Goal: Task Accomplishment & Management: Use online tool/utility

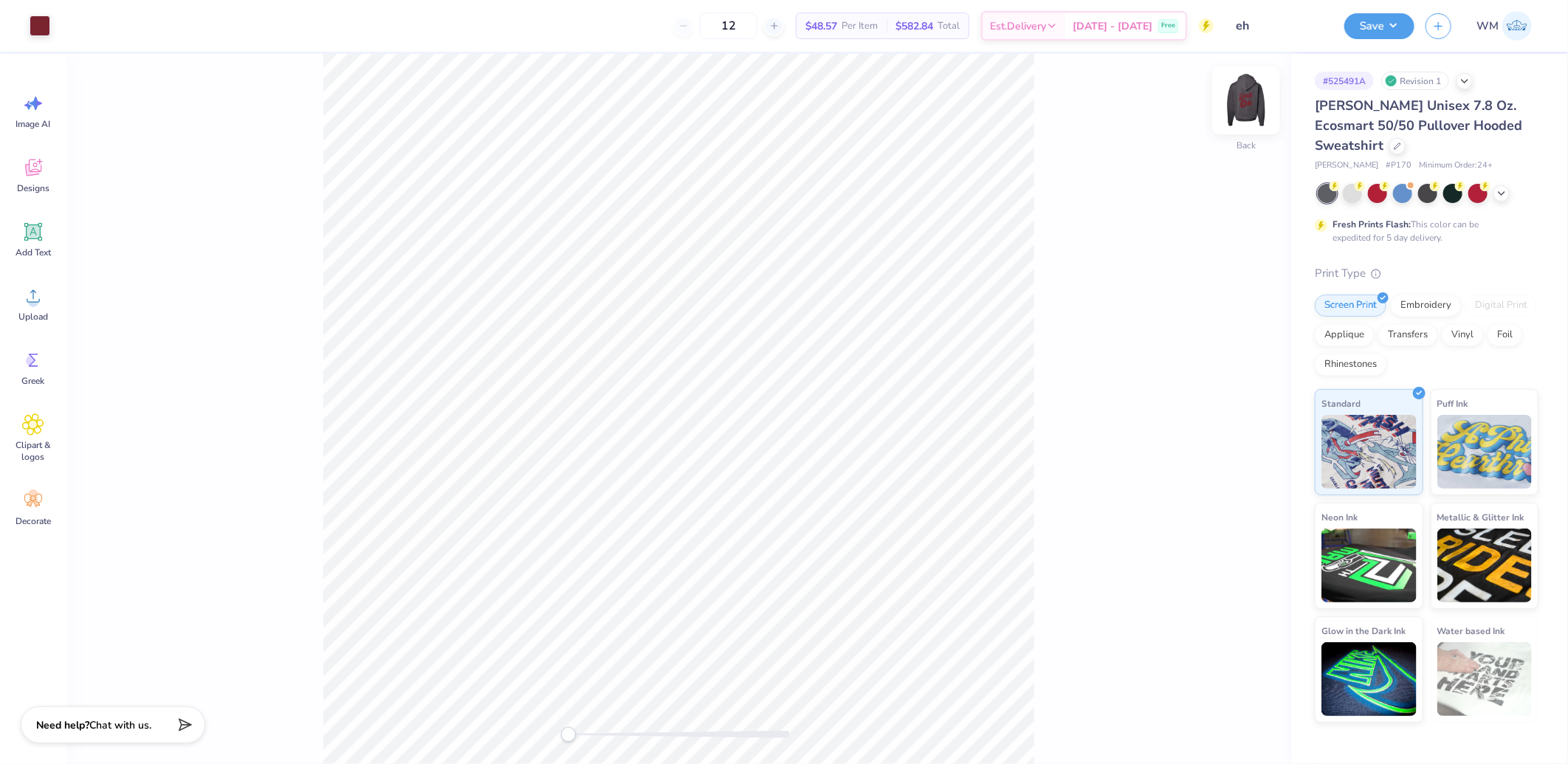
click at [1256, 108] on img at bounding box center [1247, 100] width 59 height 59
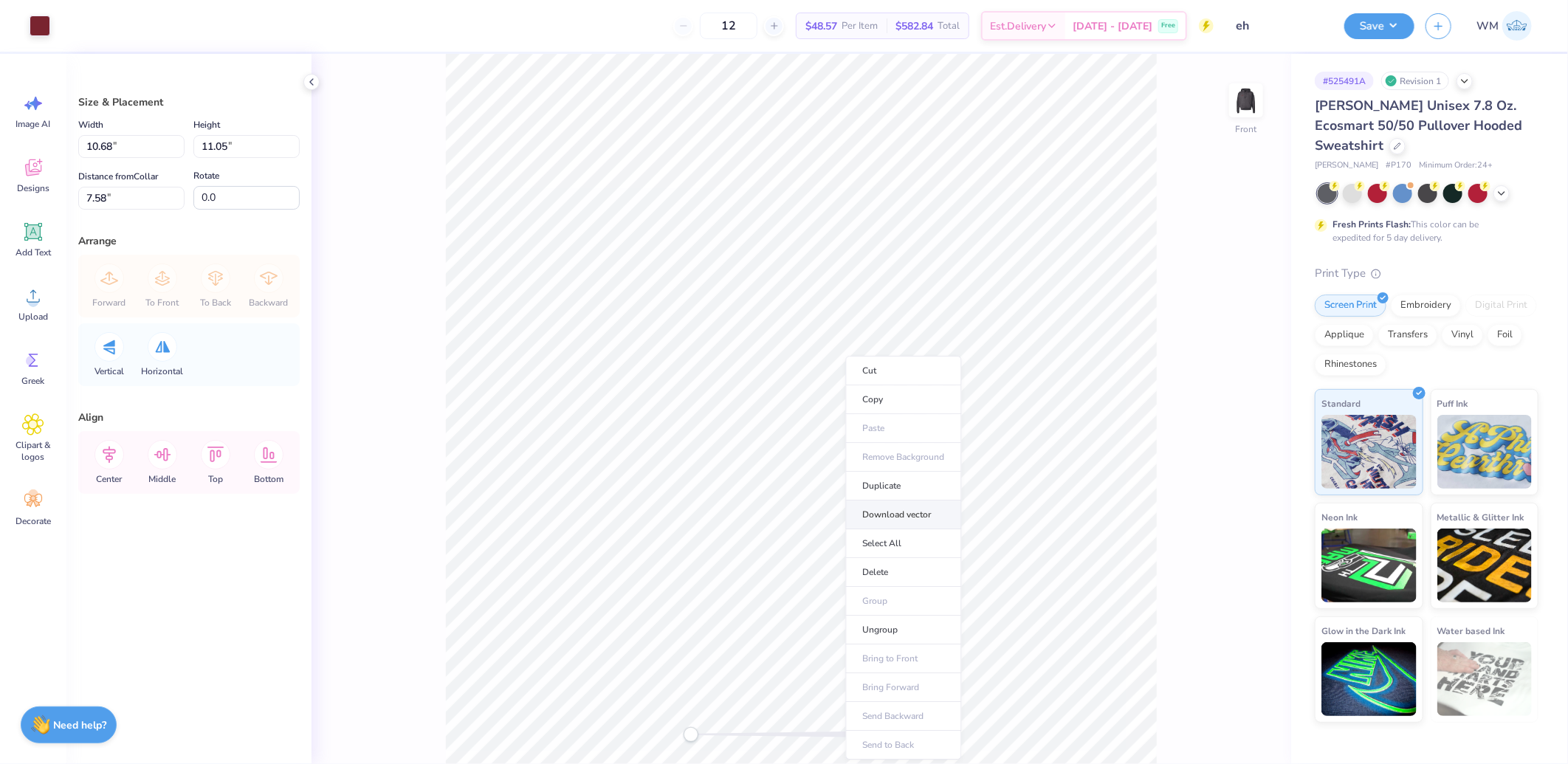
click at [897, 512] on li "Download vector" at bounding box center [904, 515] width 116 height 29
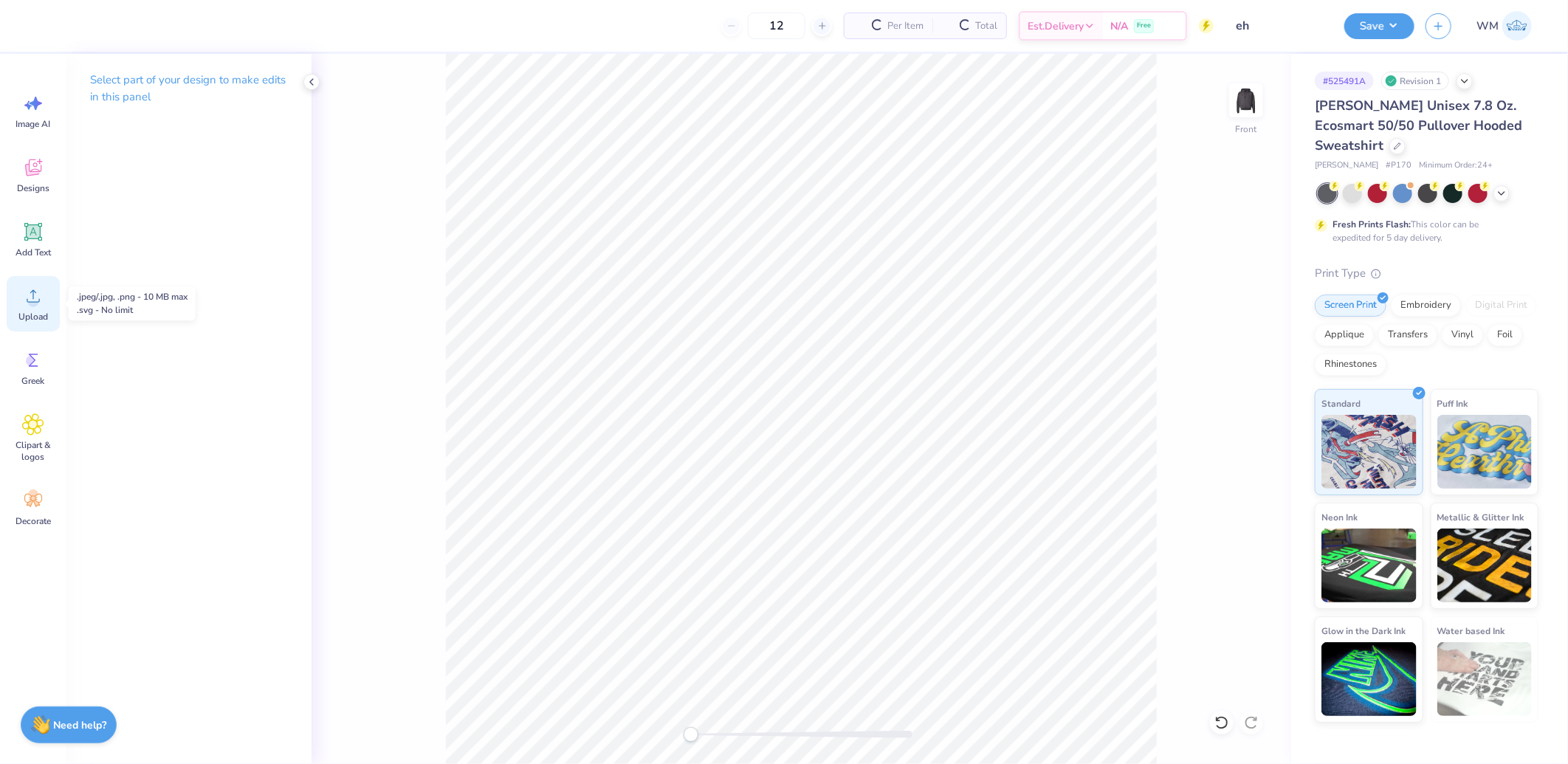
click at [33, 303] on circle at bounding box center [33, 301] width 10 height 10
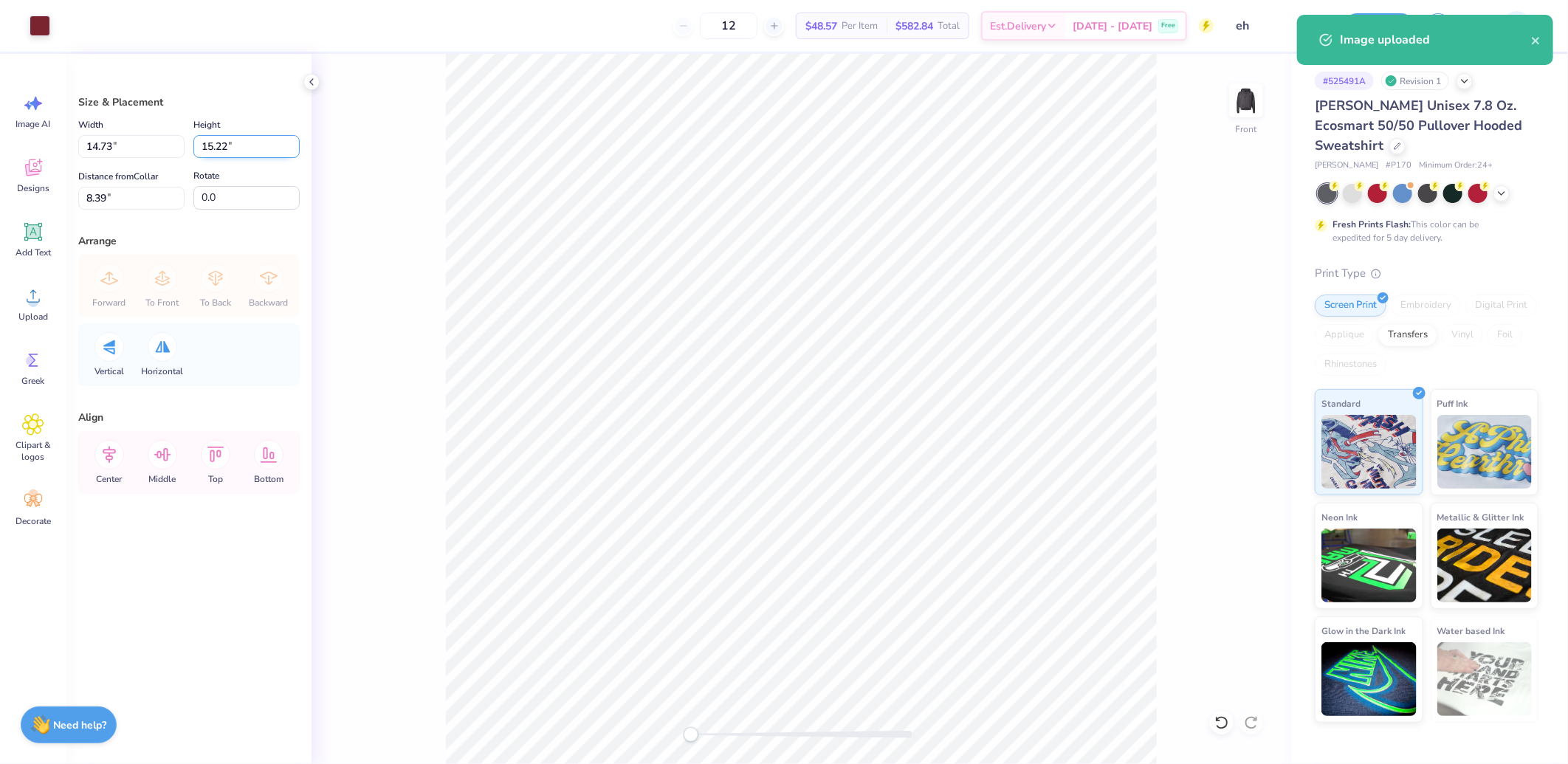
drag, startPoint x: 243, startPoint y: 144, endPoint x: 269, endPoint y: 153, distance: 27.5
click at [243, 144] on input "15.22" at bounding box center [246, 146] width 106 height 23
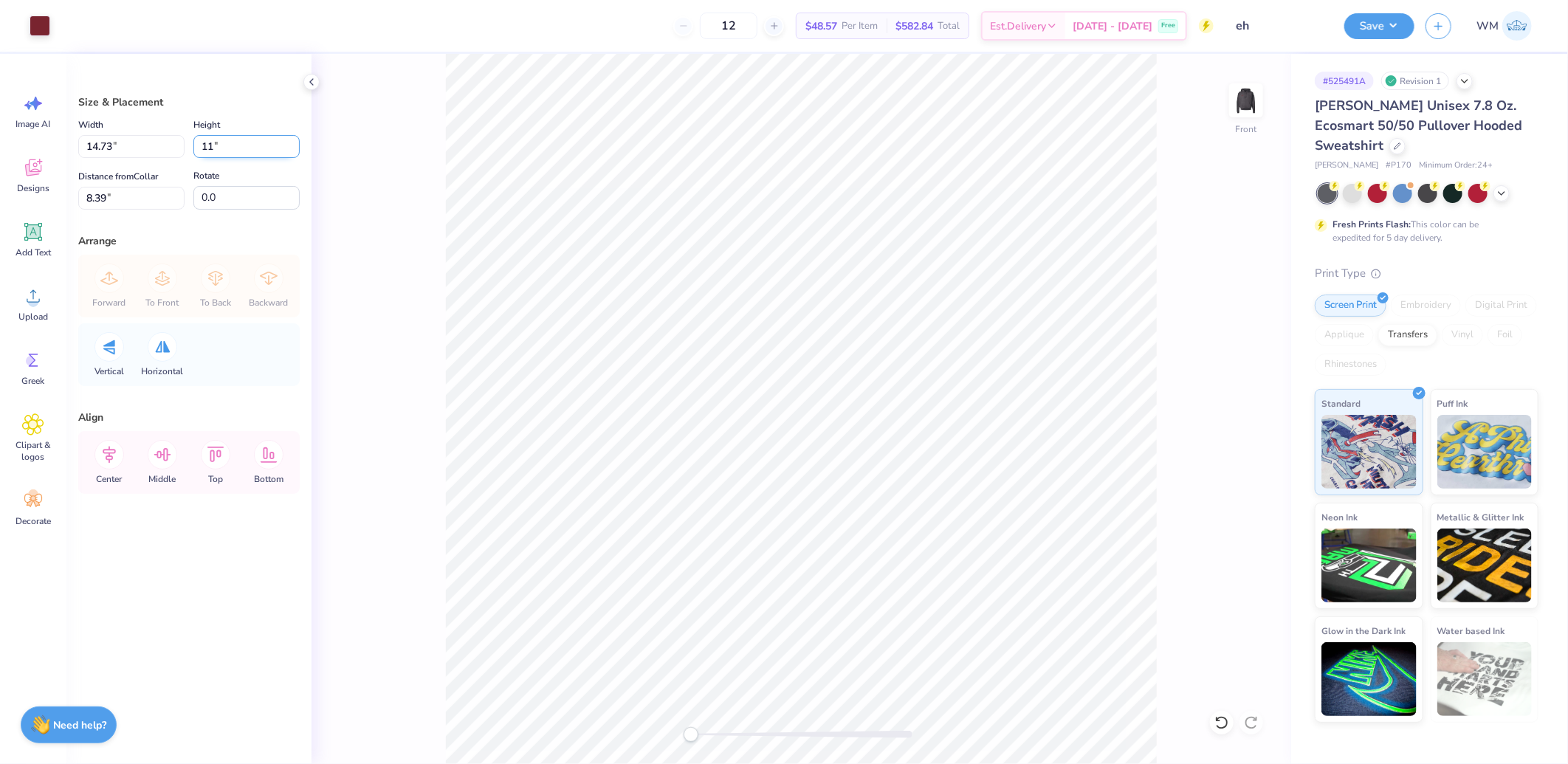
type input "11"
type input "10.65"
type input "11.00"
click at [116, 203] on input "10.50" at bounding box center [131, 198] width 106 height 23
type input "6"
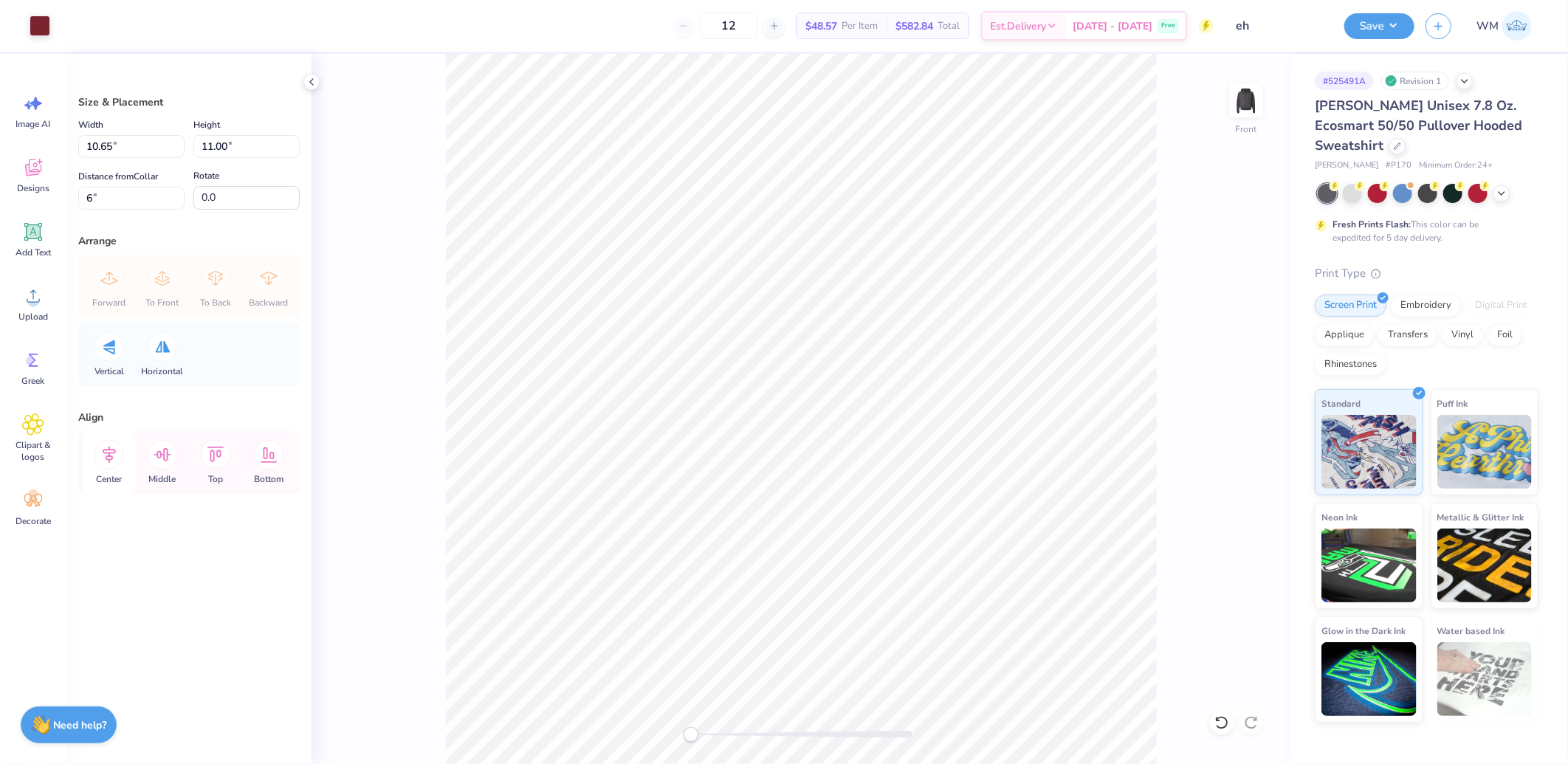
click at [115, 455] on icon at bounding box center [108, 455] width 30 height 30
click at [108, 447] on icon at bounding box center [108, 455] width 30 height 30
click at [1250, 100] on img at bounding box center [1247, 100] width 59 height 59
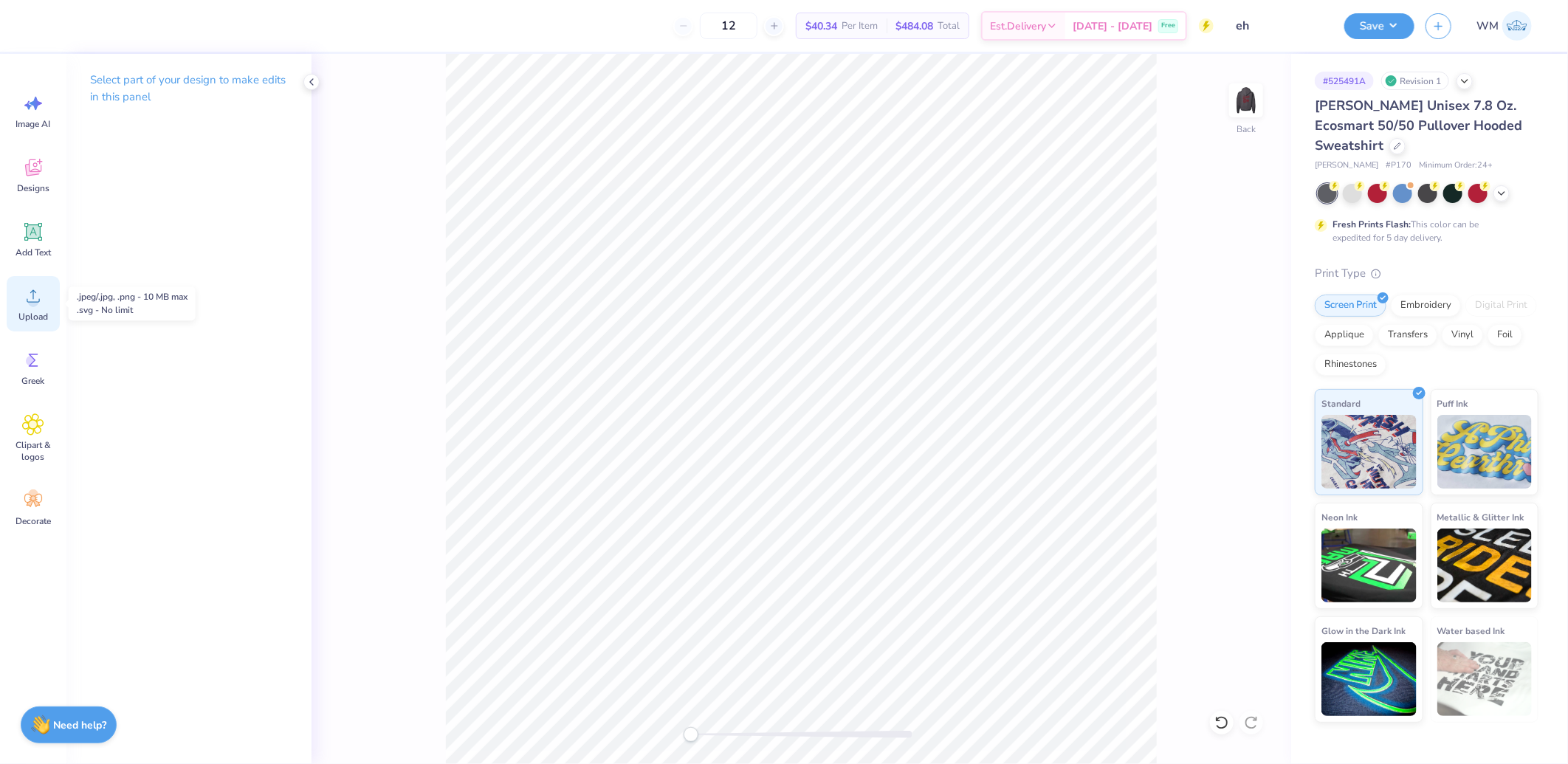
click at [35, 311] on span "Upload" at bounding box center [33, 317] width 30 height 12
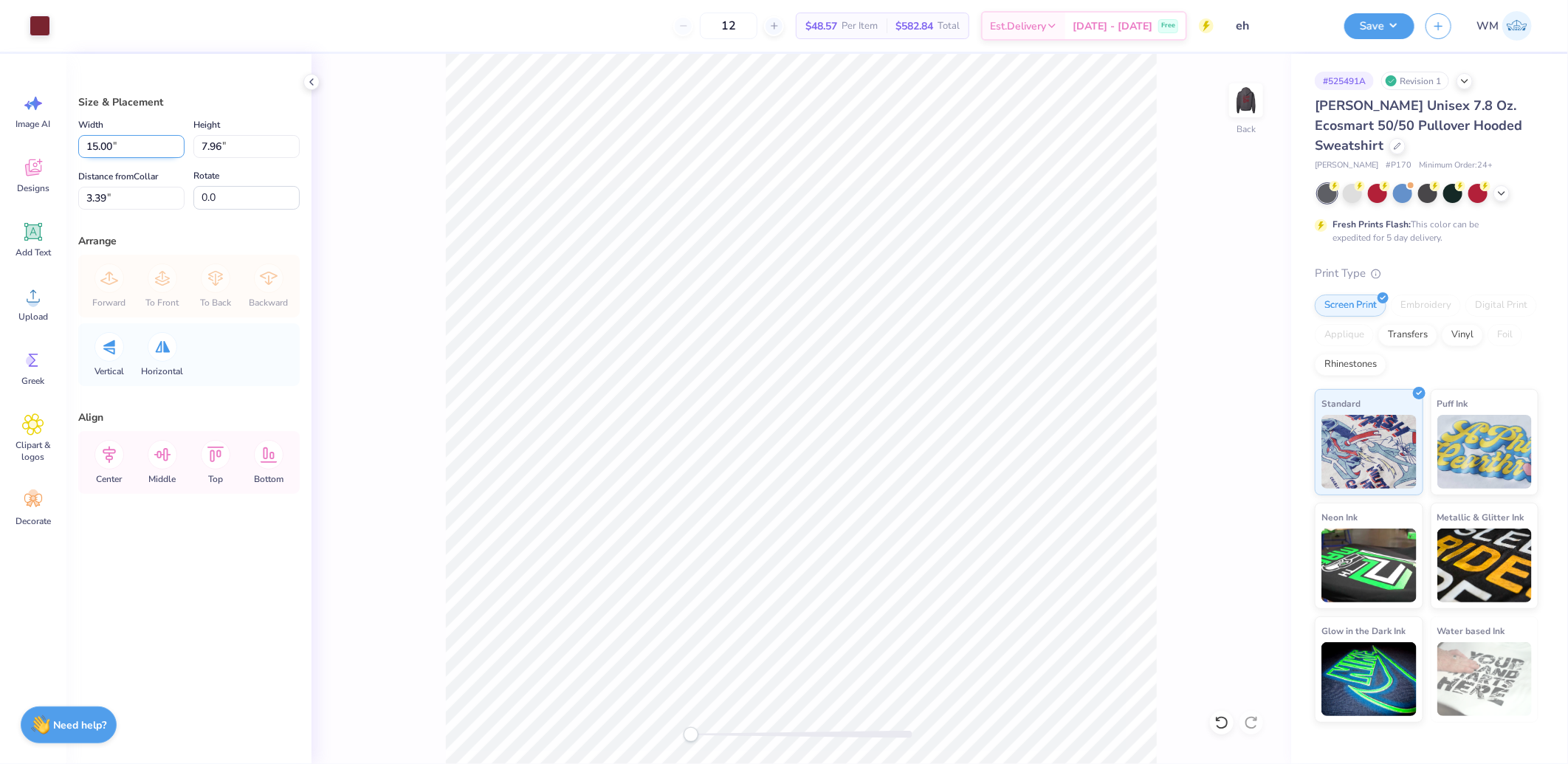
click at [116, 144] on input "15.00" at bounding box center [131, 146] width 106 height 23
type input "3.50"
type input "1.86"
click at [122, 193] on input "6.45" at bounding box center [131, 198] width 106 height 23
type input "3"
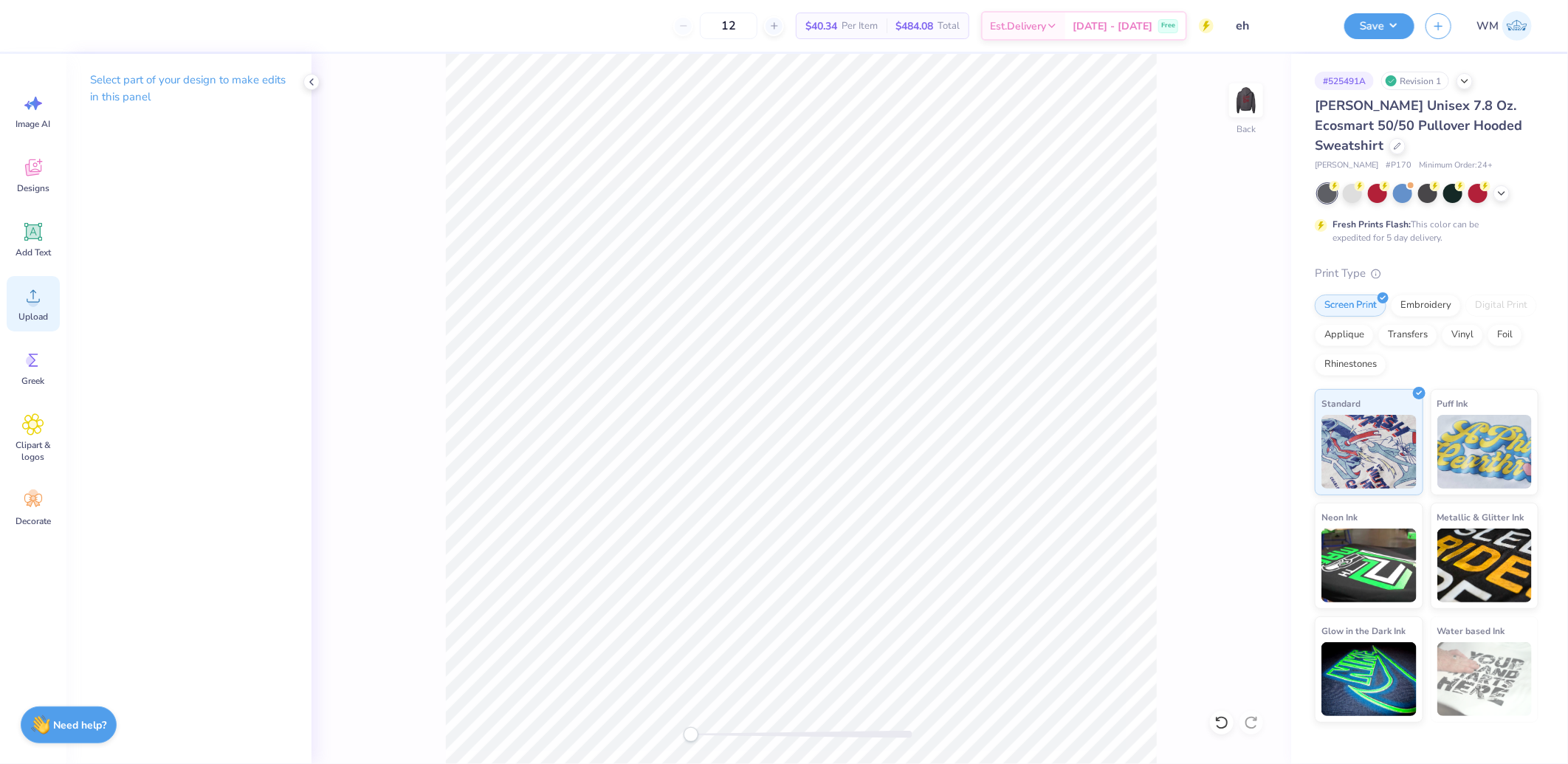
click at [41, 298] on icon at bounding box center [33, 296] width 22 height 22
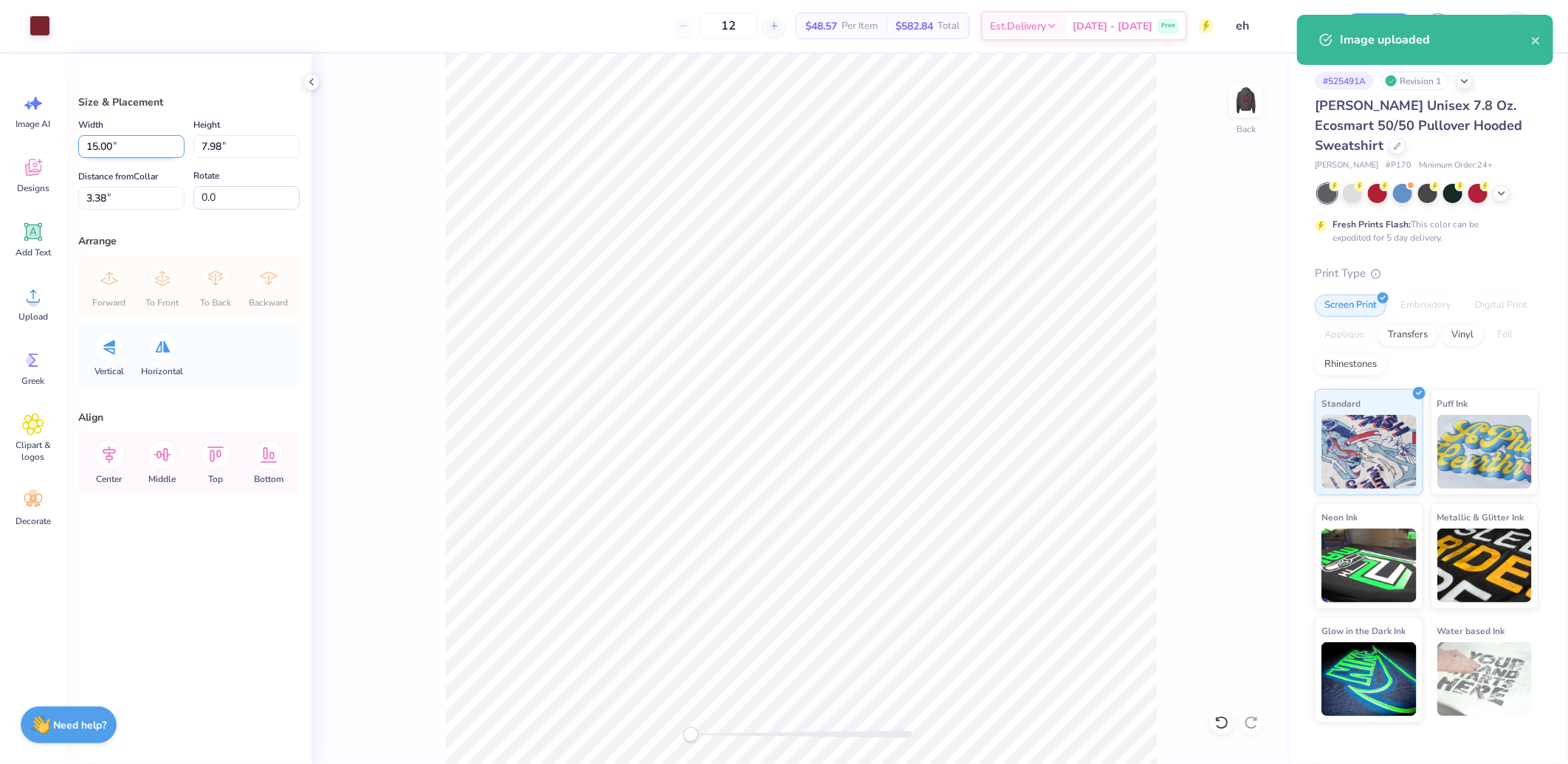
click at [126, 144] on input "15.00" at bounding box center [131, 146] width 106 height 23
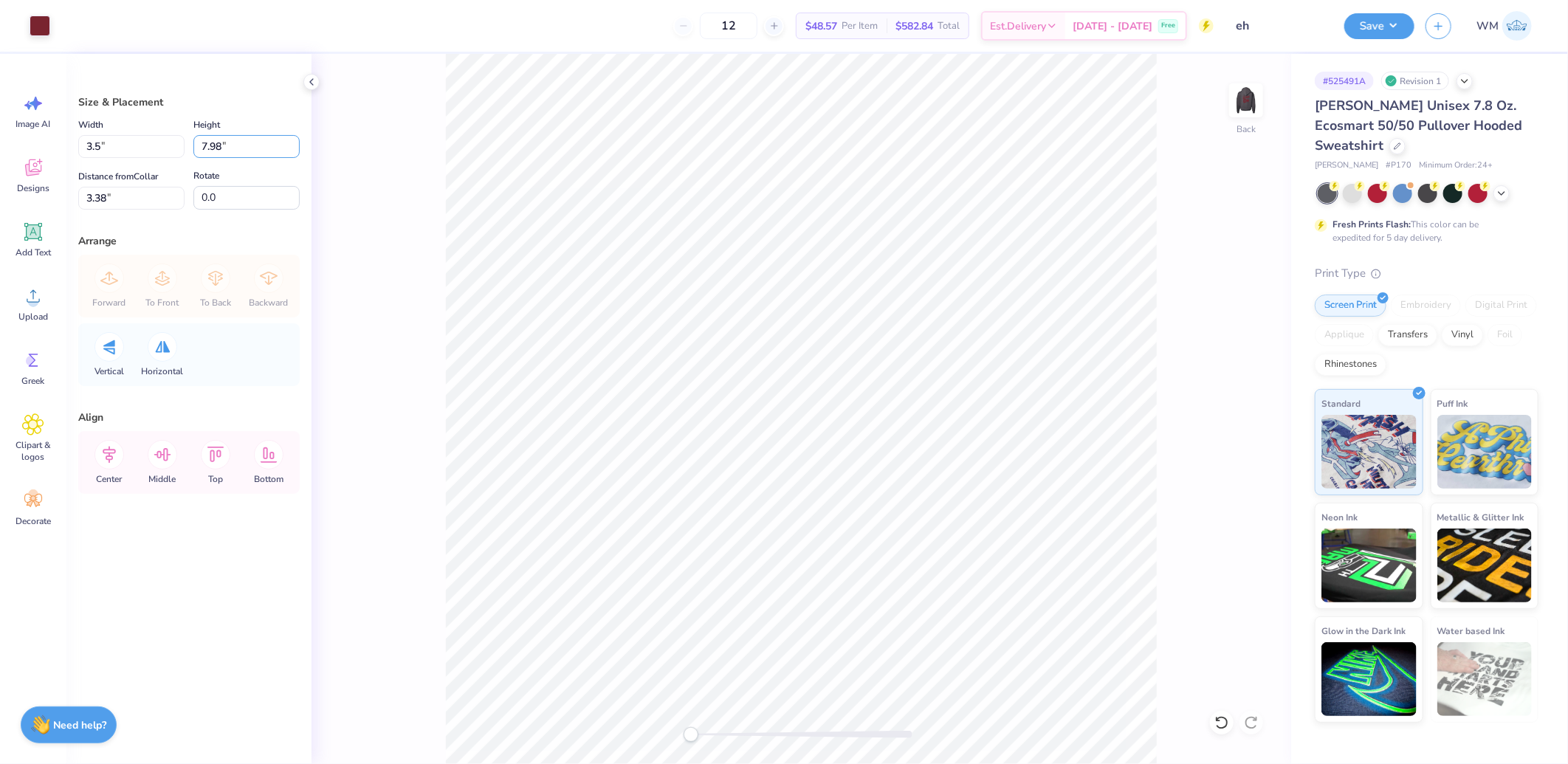
type input "3.50"
type input "1.86"
drag, startPoint x: 128, startPoint y: 197, endPoint x: 0, endPoint y: 208, distance: 128.5
click at [0, 207] on html "Art colors 12 $48.57 Per Item $582.84 Total Est. Delivery [DATE] - [DATE] Free …" at bounding box center [784, 382] width 1568 height 764
type input "3"
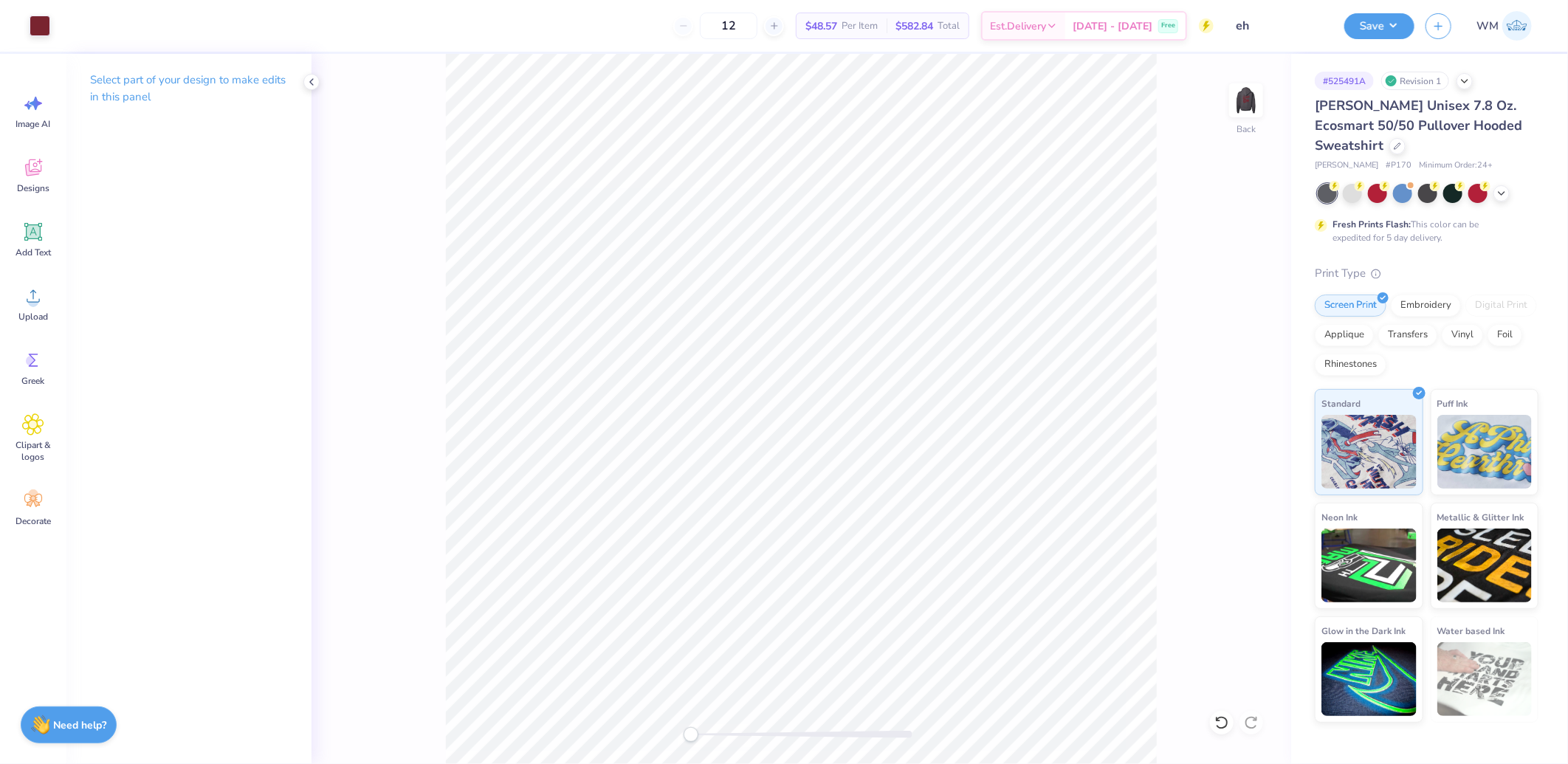
drag, startPoint x: 1237, startPoint y: 116, endPoint x: 1171, endPoint y: 150, distance: 74.2
click at [1237, 115] on img at bounding box center [1246, 100] width 30 height 30
click at [45, 317] on span "Upload" at bounding box center [33, 317] width 30 height 12
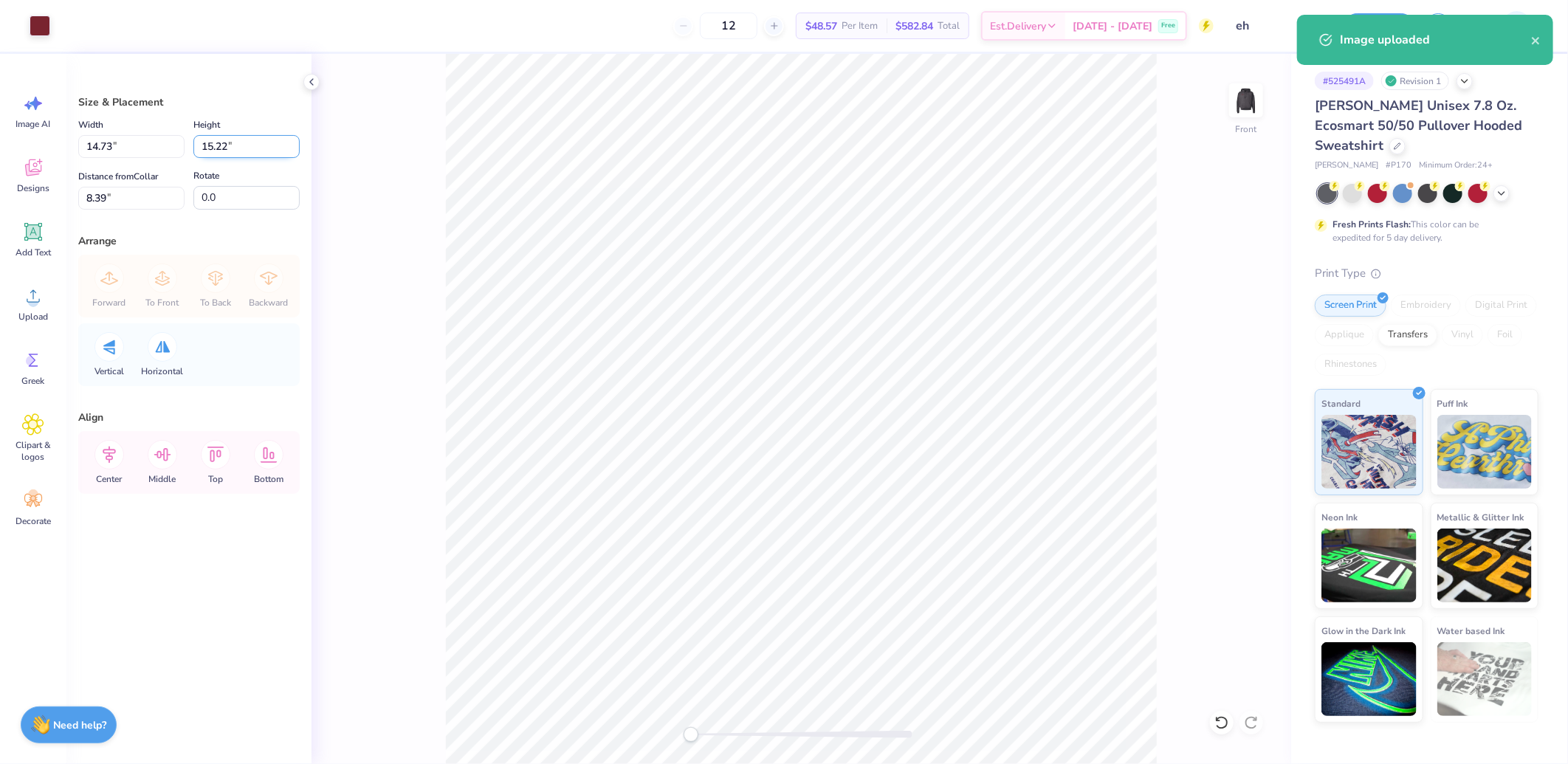
click at [242, 144] on input "15.22" at bounding box center [246, 146] width 106 height 23
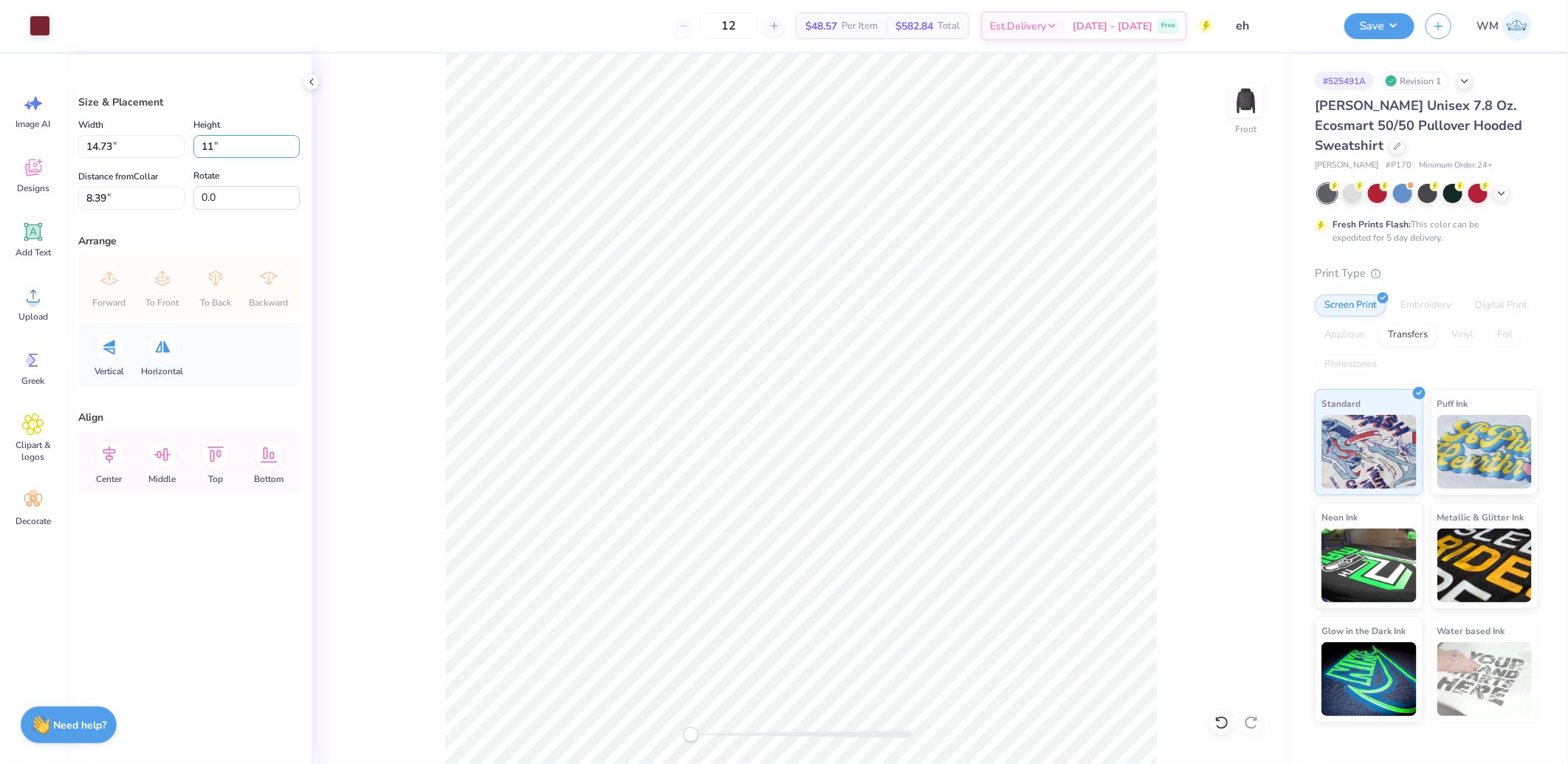
type input "11"
type input "10.64"
type input "11.00"
type input "6"
click at [114, 451] on icon at bounding box center [109, 455] width 14 height 17
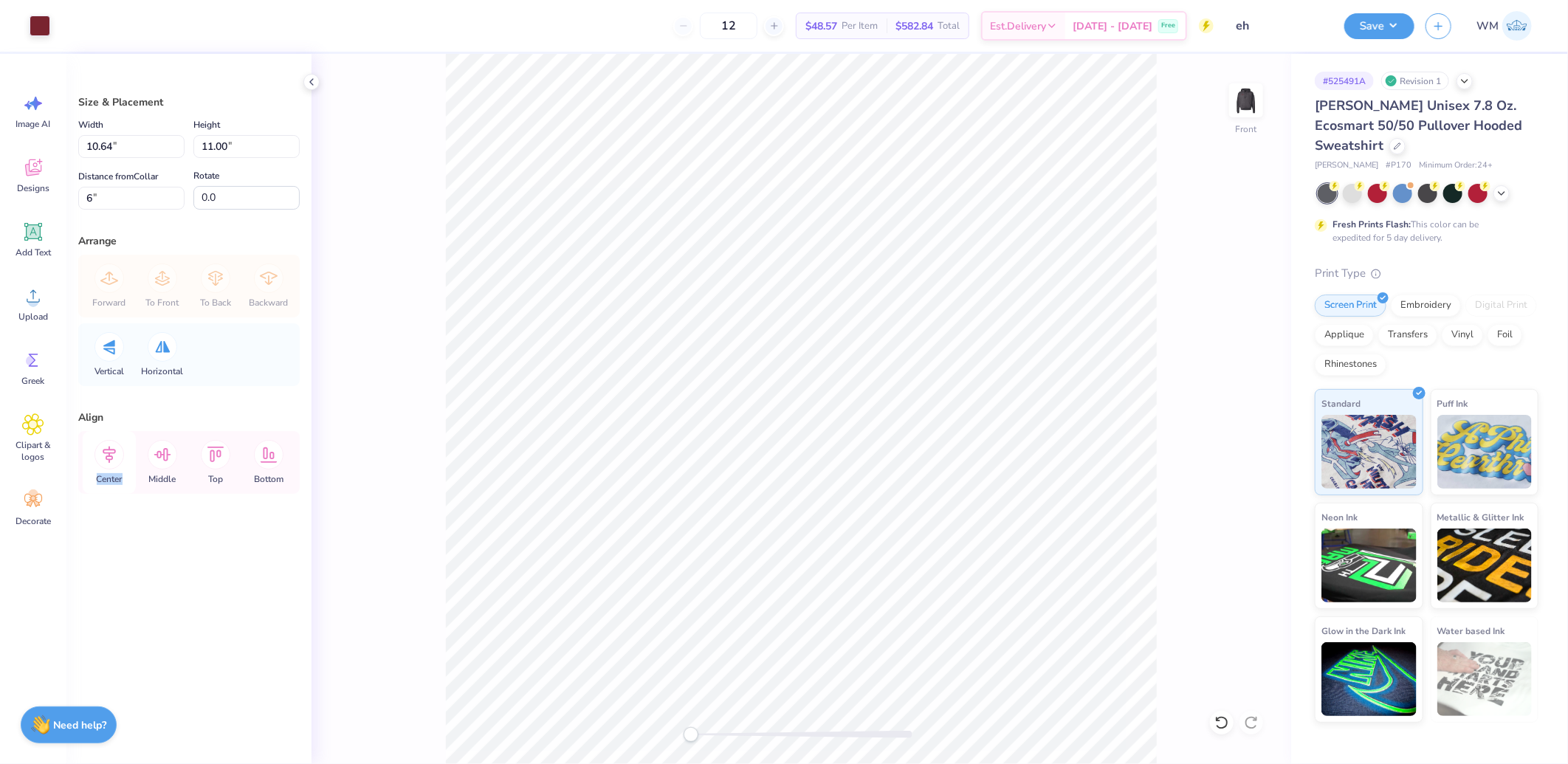
click at [114, 451] on icon at bounding box center [109, 455] width 14 height 17
click at [1375, 33] on button "Save" at bounding box center [1380, 24] width 70 height 26
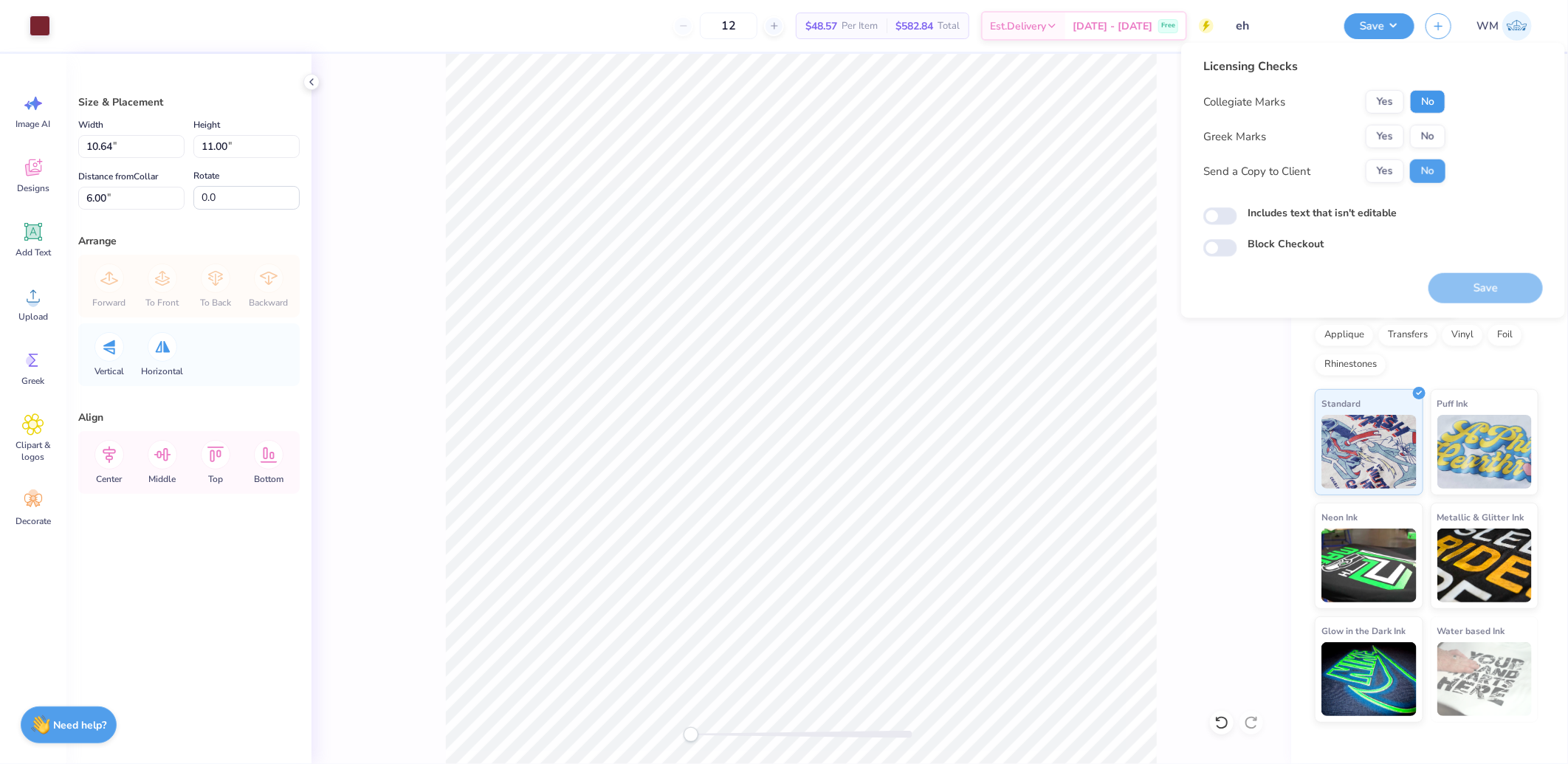
click at [1441, 100] on button "No" at bounding box center [1428, 102] width 35 height 24
click at [1382, 128] on button "Yes" at bounding box center [1385, 136] width 38 height 24
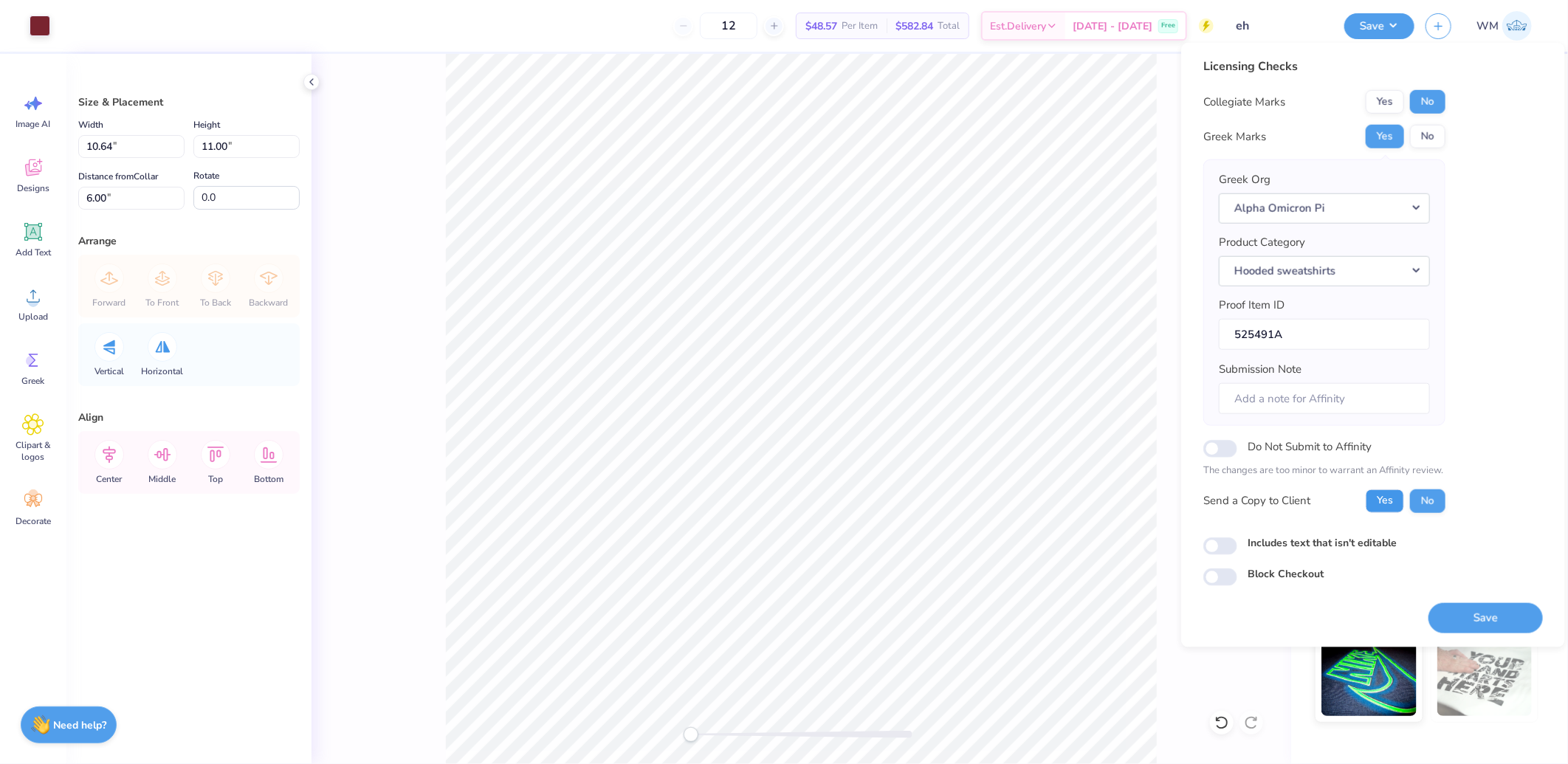
click at [1376, 506] on button "Yes" at bounding box center [1385, 501] width 38 height 24
click at [1221, 549] on input "Includes text that isn't editable" at bounding box center [1220, 546] width 34 height 18
checkbox input "true"
click at [1488, 622] on button "Save" at bounding box center [1485, 617] width 114 height 30
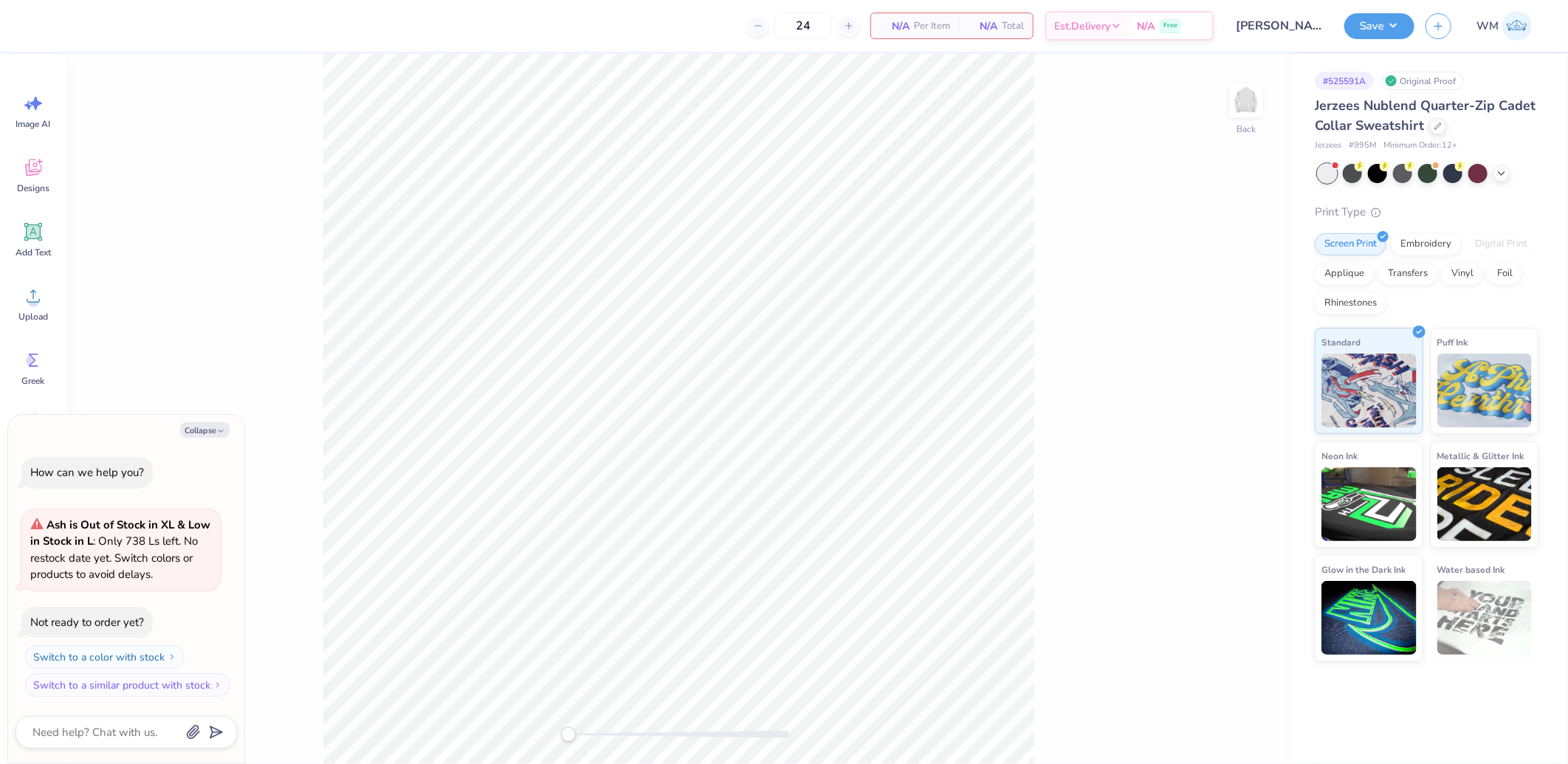
type textarea "x"
